Goal: Obtain resource: Obtain resource

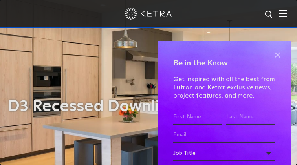
click at [271, 53] on span at bounding box center [277, 55] width 12 height 12
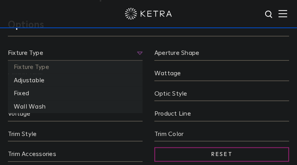
scroll to position [666, 0]
click at [140, 60] on span "Fixture Type" at bounding box center [75, 54] width 135 height 13
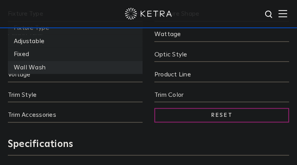
scroll to position [705, 0]
click at [37, 75] on li "Wall Wash" at bounding box center [75, 67] width 135 height 13
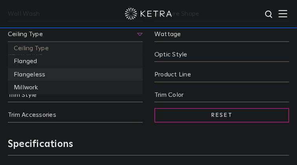
click at [31, 82] on li "Flangeless" at bounding box center [75, 74] width 135 height 13
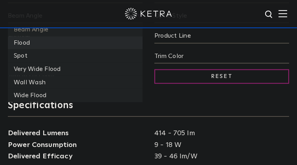
scroll to position [744, 0]
click at [64, 89] on li "Wall Wash" at bounding box center [75, 82] width 135 height 13
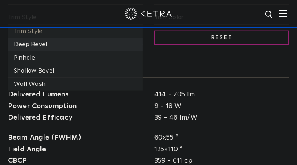
scroll to position [783, 0]
click at [42, 91] on li "Wall Wash" at bounding box center [75, 84] width 135 height 13
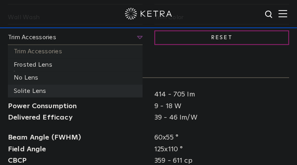
click at [38, 98] on li "Solite Lens" at bounding box center [75, 91] width 135 height 13
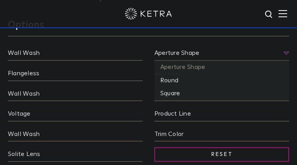
scroll to position [666, 0]
click at [189, 100] on li "Square" at bounding box center [221, 93] width 135 height 13
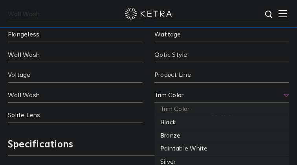
scroll to position [704, 0]
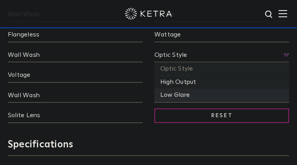
click at [189, 102] on li "Low Glare" at bounding box center [221, 95] width 135 height 13
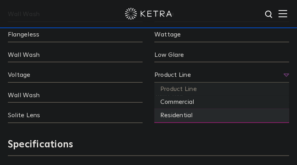
click at [189, 122] on li "Residential" at bounding box center [221, 115] width 135 height 13
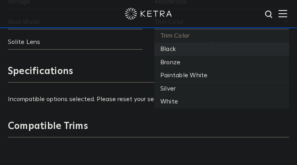
click at [171, 56] on li "Black" at bounding box center [221, 49] width 135 height 13
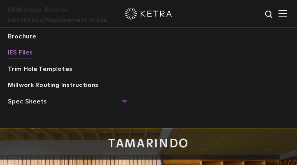
scroll to position [1019, 0]
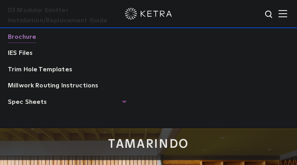
click at [16, 44] on link "Brochure" at bounding box center [22, 37] width 28 height 11
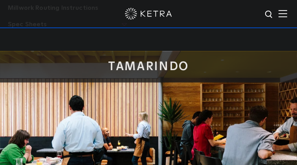
scroll to position [1096, 0]
click at [124, 36] on span "Spec Sheets" at bounding box center [67, 28] width 118 height 16
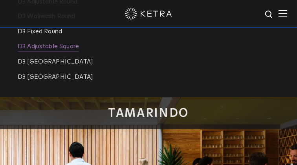
scroll to position [1136, 0]
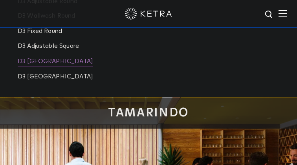
click at [67, 67] on link "D3 [GEOGRAPHIC_DATA]" at bounding box center [55, 62] width 75 height 9
